Goal: Task Accomplishment & Management: Manage account settings

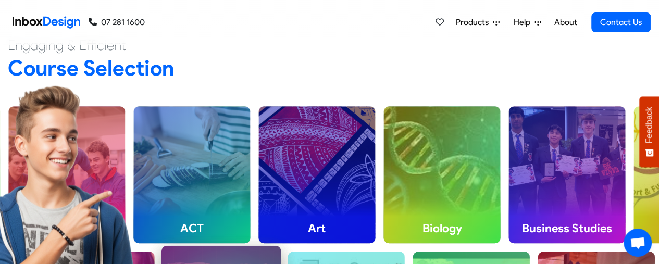
scroll to position [229, 0]
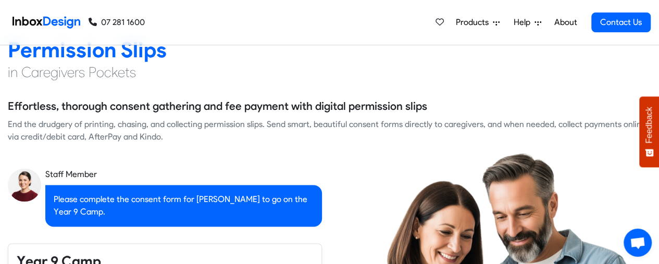
checkbox input "true"
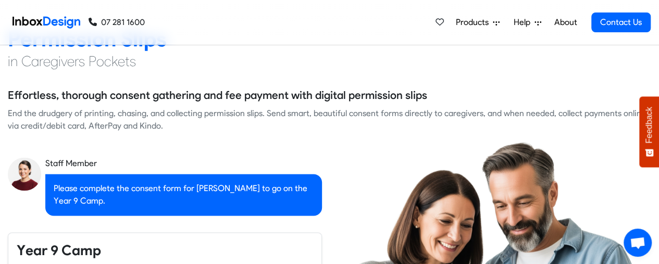
checkbox input "true"
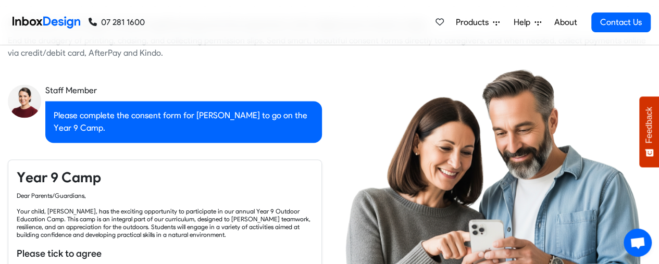
checkbox input "true"
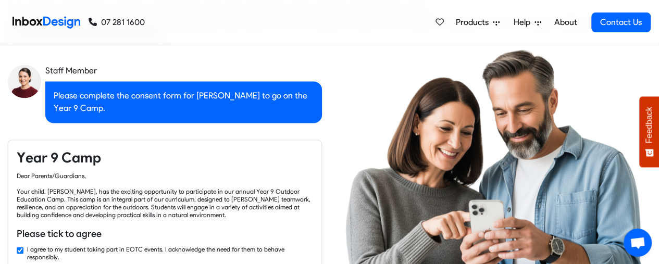
checkbox input "true"
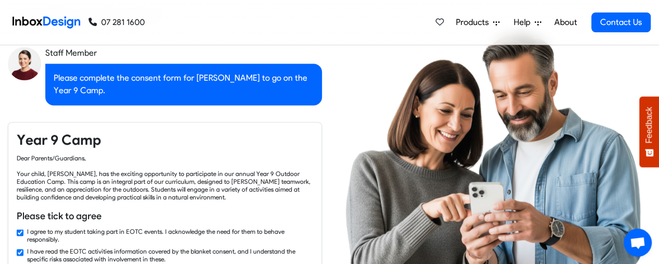
checkbox input "true"
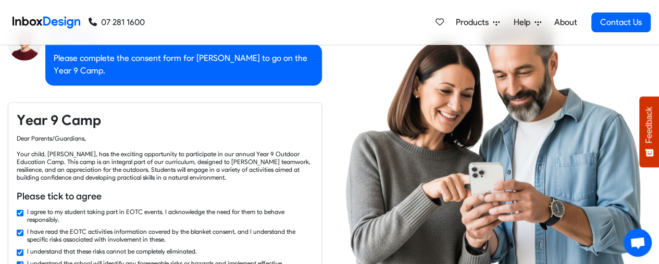
checkbox input "true"
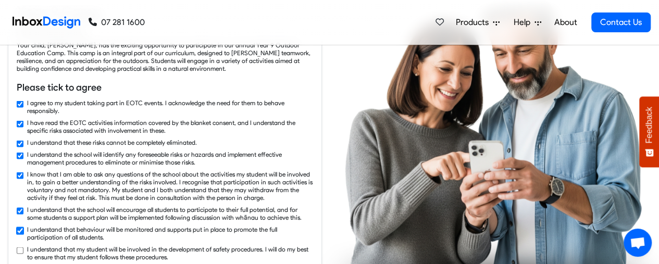
checkbox input "true"
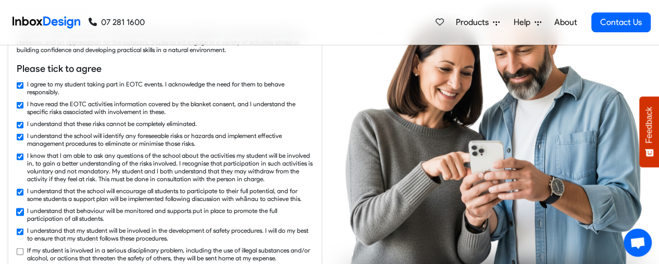
checkbox input "true"
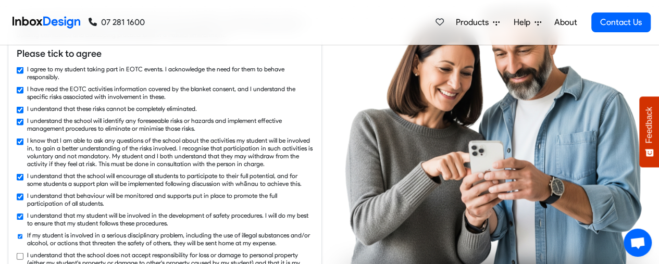
checkbox input "true"
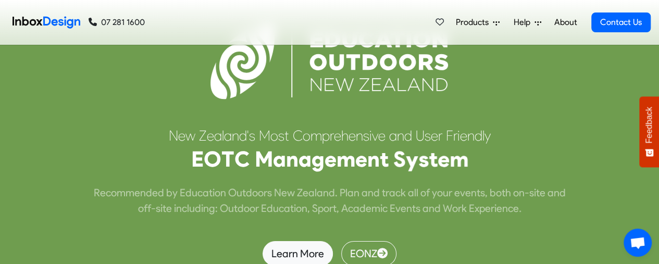
scroll to position [2466, 0]
